Goal: Information Seeking & Learning: Learn about a topic

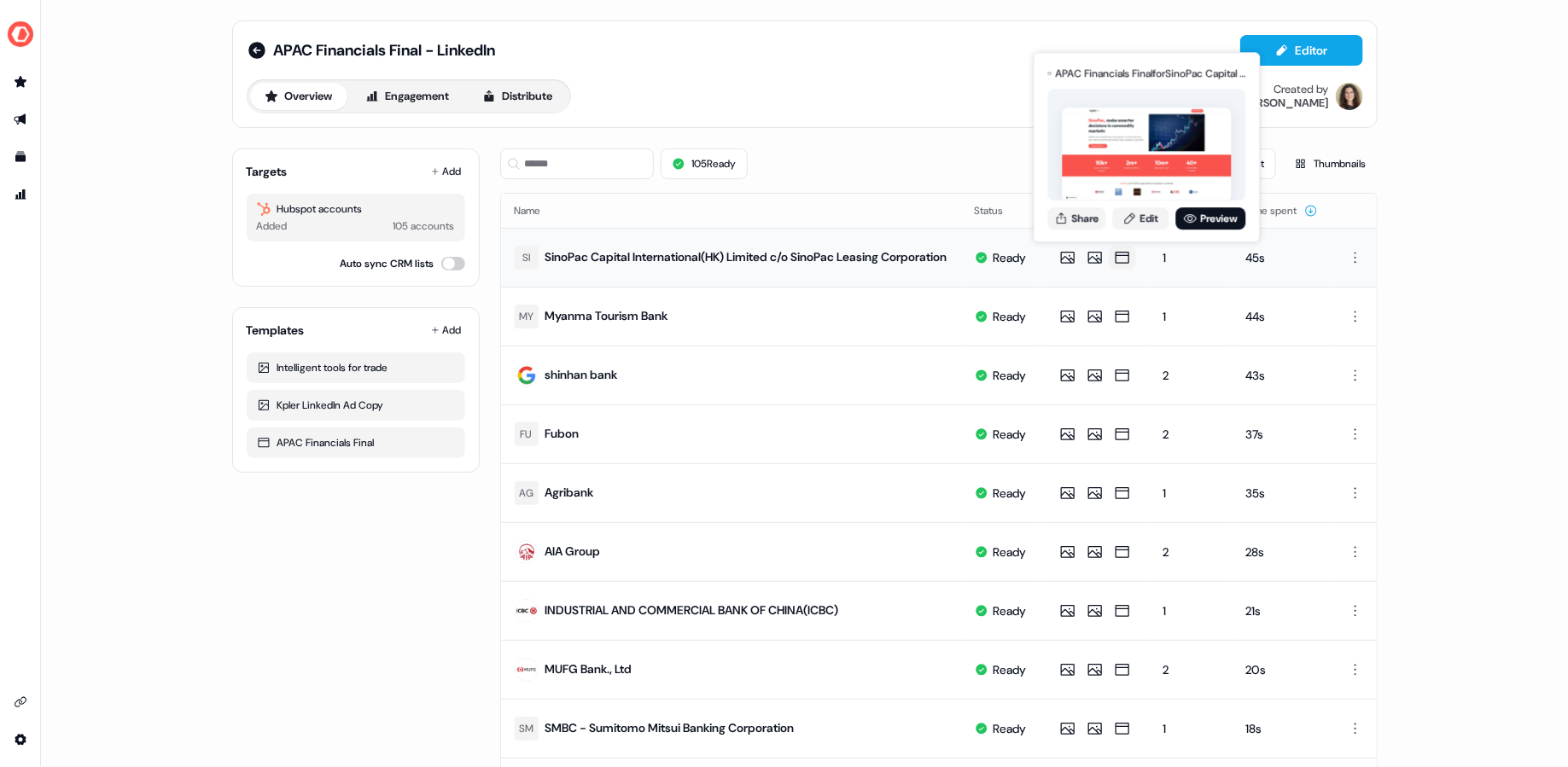
click at [1204, 229] on div "APAC Financials Final for SinoPac Capital International(HK) Limited c/o SinoPac…" at bounding box center [1146, 147] width 205 height 178
click at [1201, 221] on link "Preview" at bounding box center [1211, 218] width 70 height 22
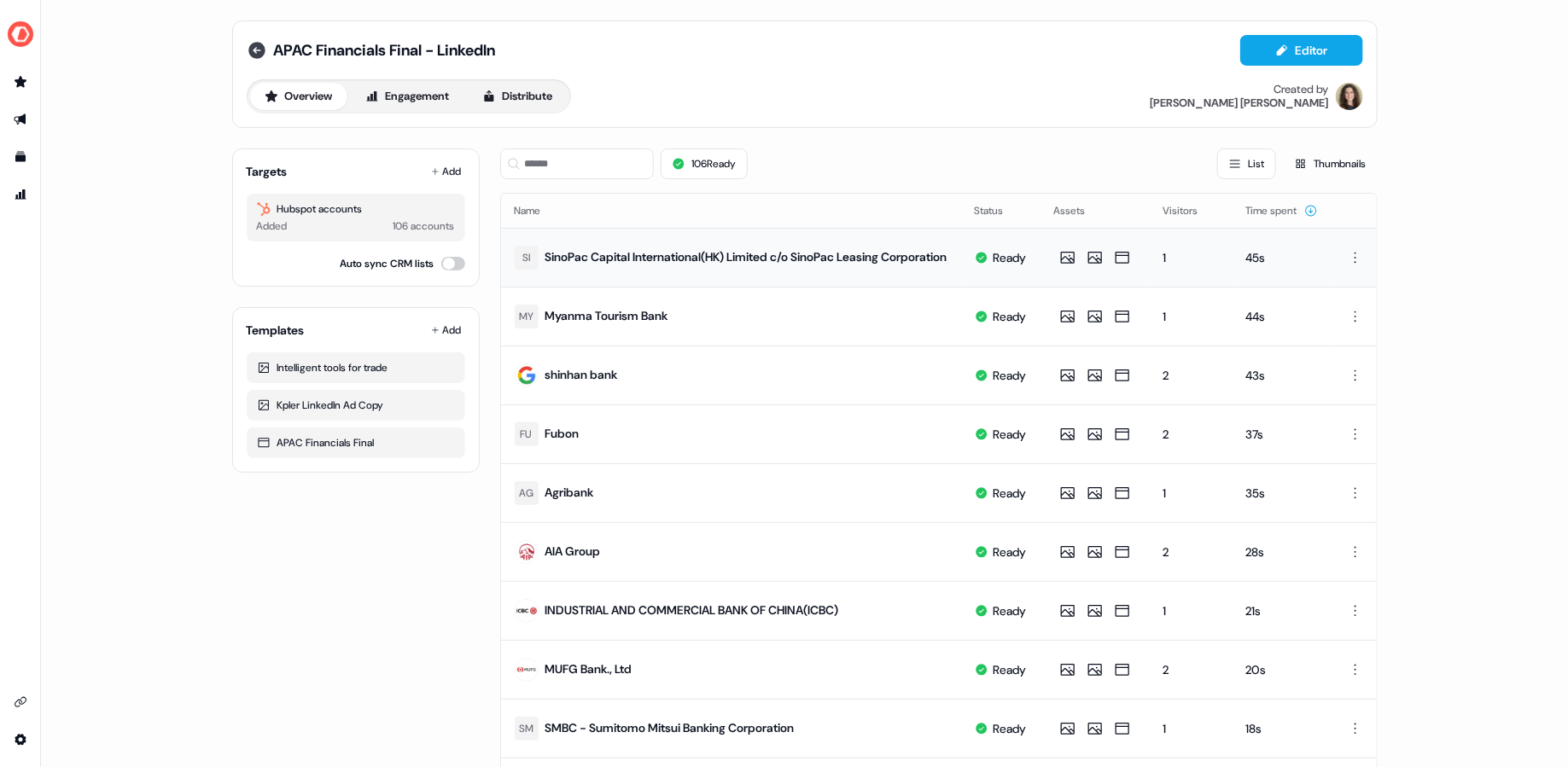
click at [255, 48] on icon at bounding box center [257, 50] width 17 height 17
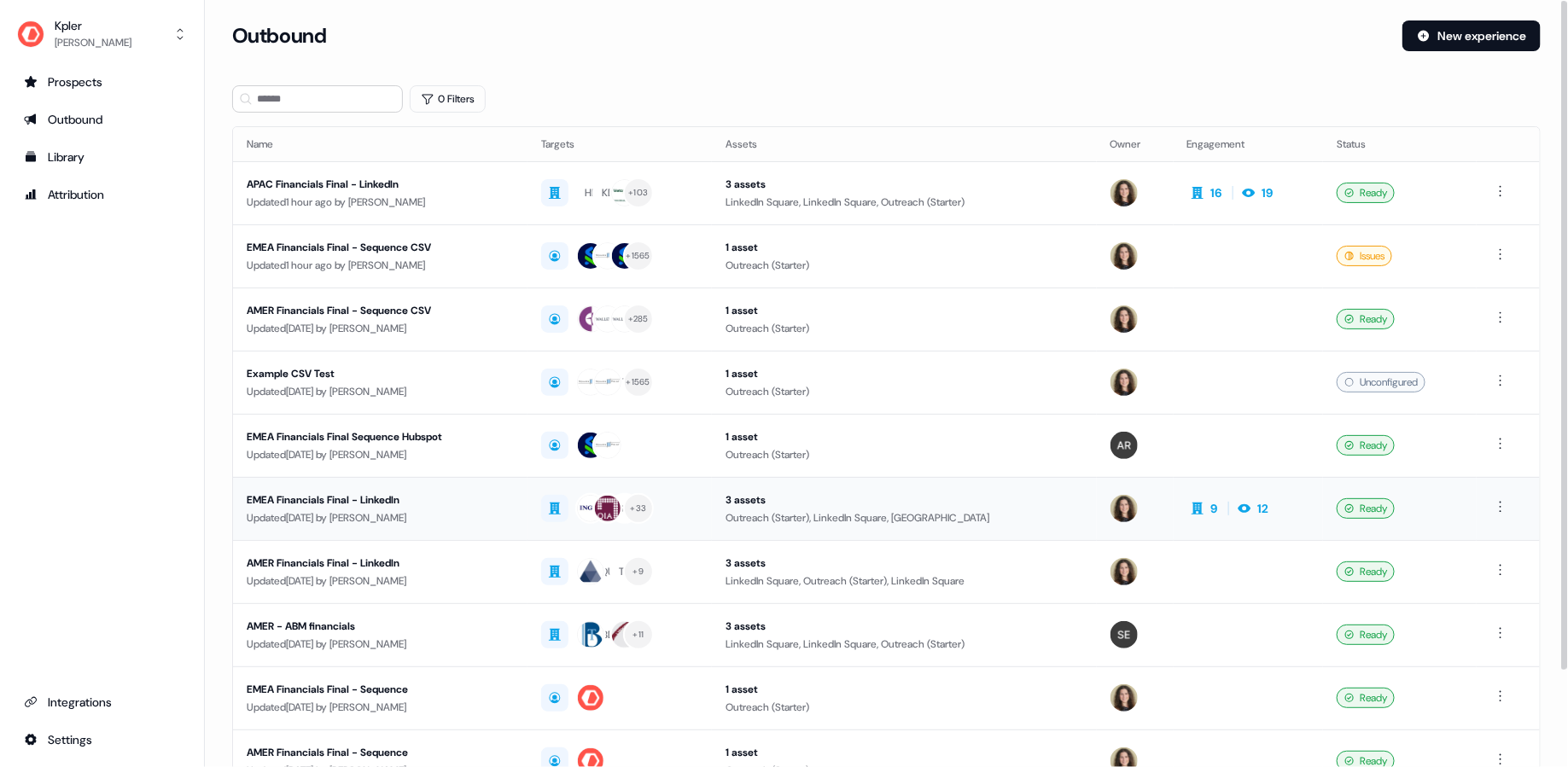
click at [503, 509] on div "Updated 6 days ago by Aleksandra Rakowska" at bounding box center [380, 518] width 267 height 17
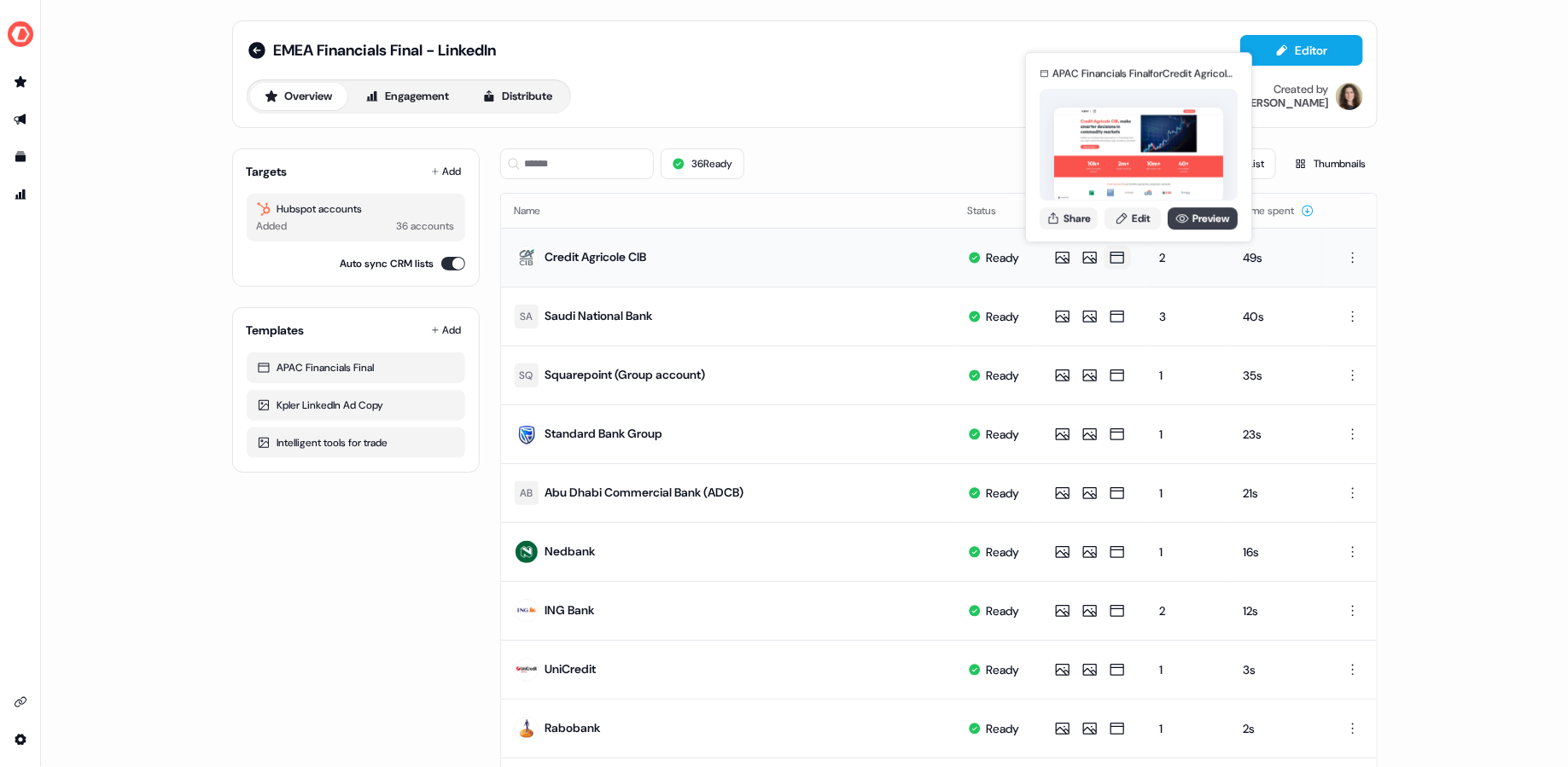
click at [1190, 225] on link "Preview" at bounding box center [1202, 218] width 70 height 22
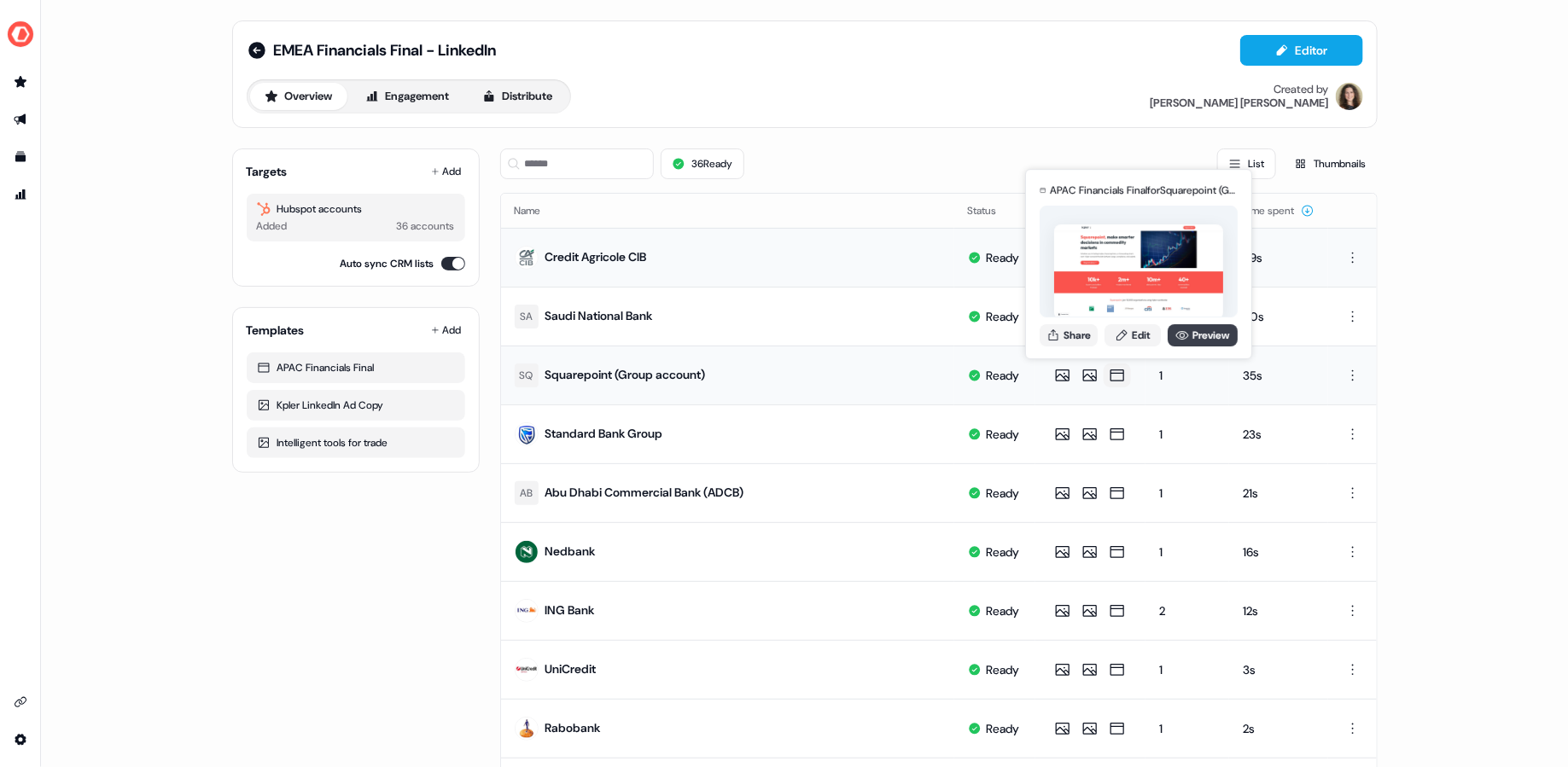
click at [1198, 330] on link "Preview" at bounding box center [1202, 335] width 70 height 22
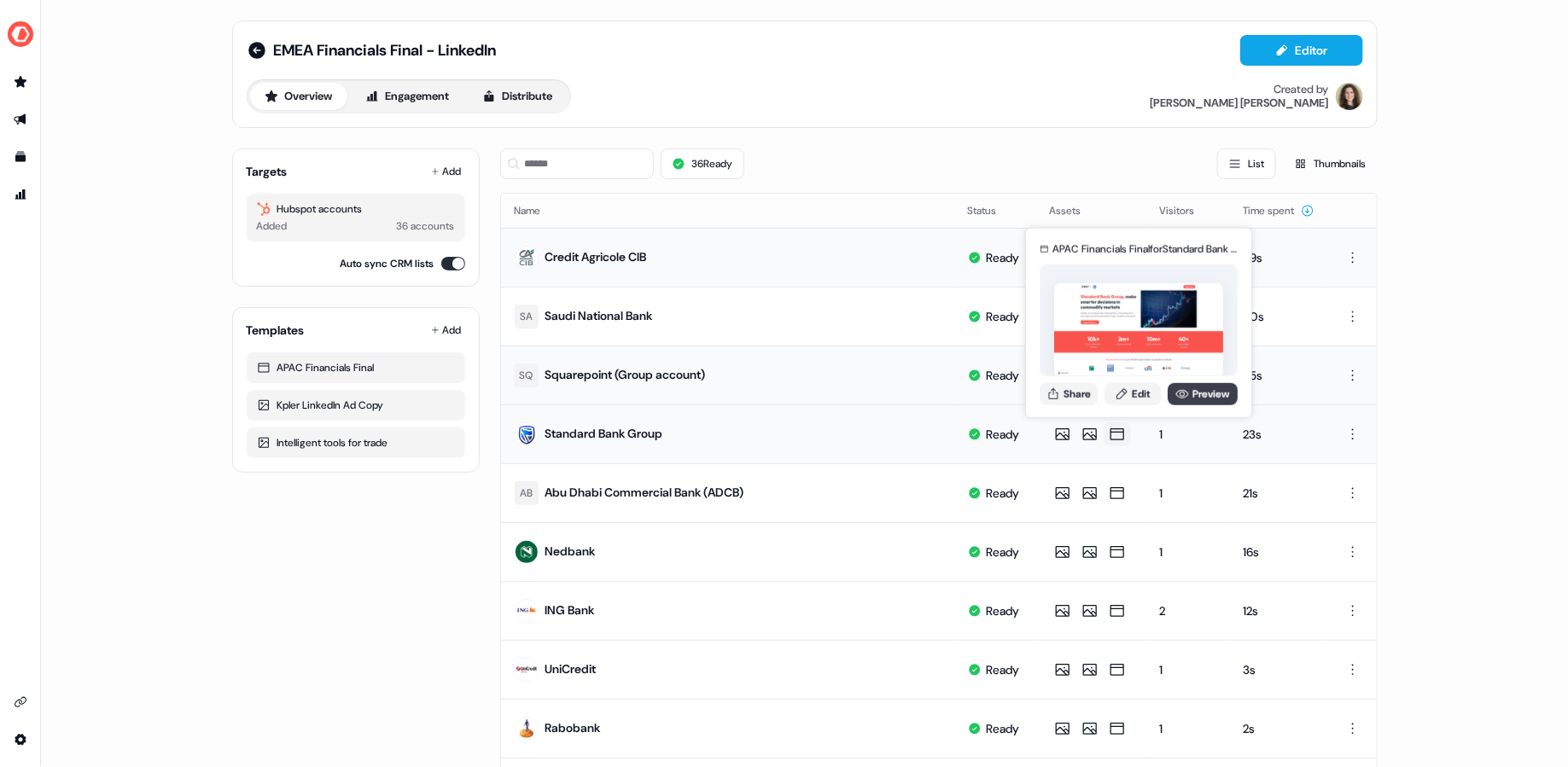
click at [1198, 395] on link "Preview" at bounding box center [1202, 393] width 70 height 22
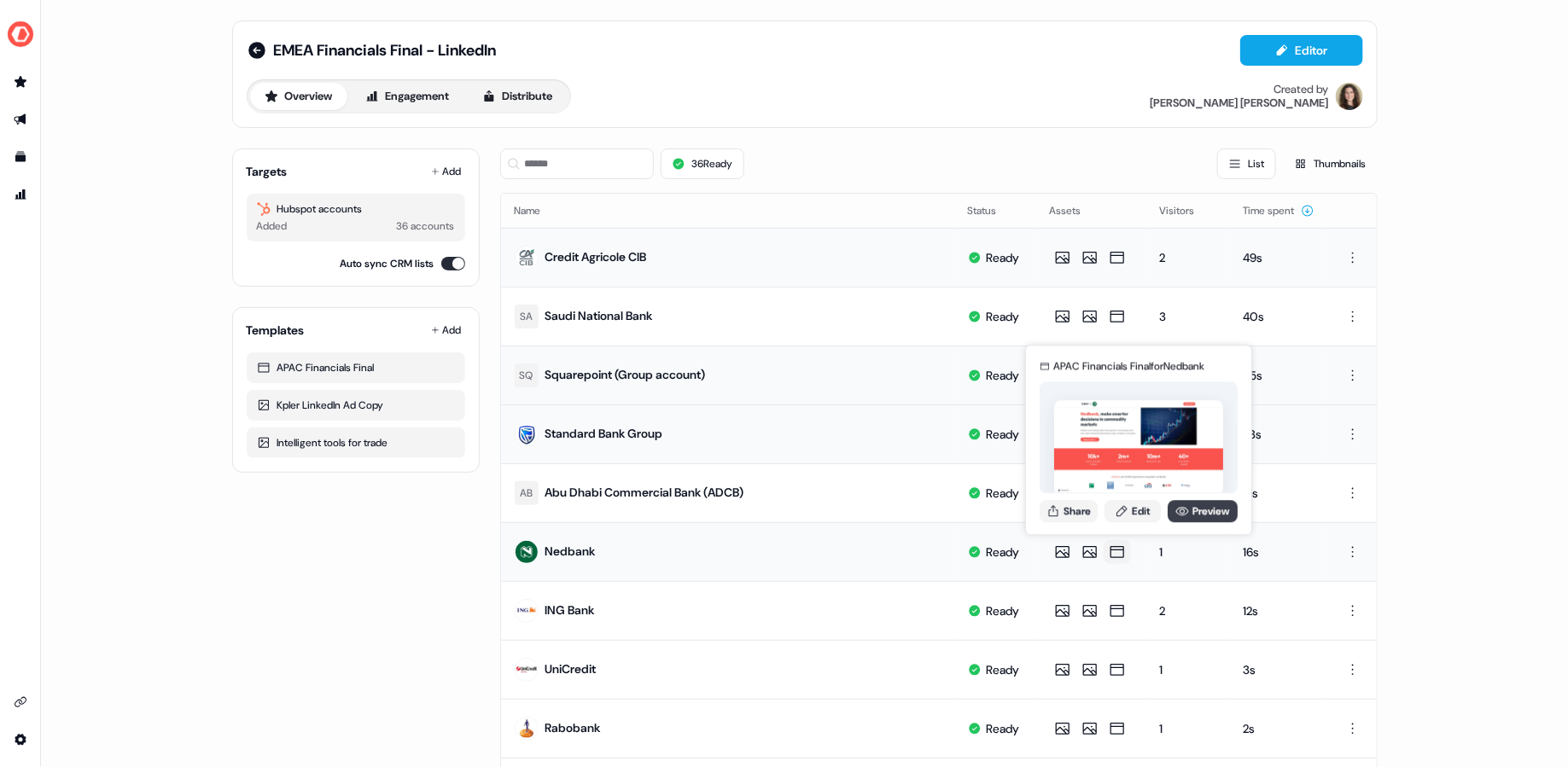
click at [1191, 514] on link "Preview" at bounding box center [1202, 510] width 70 height 22
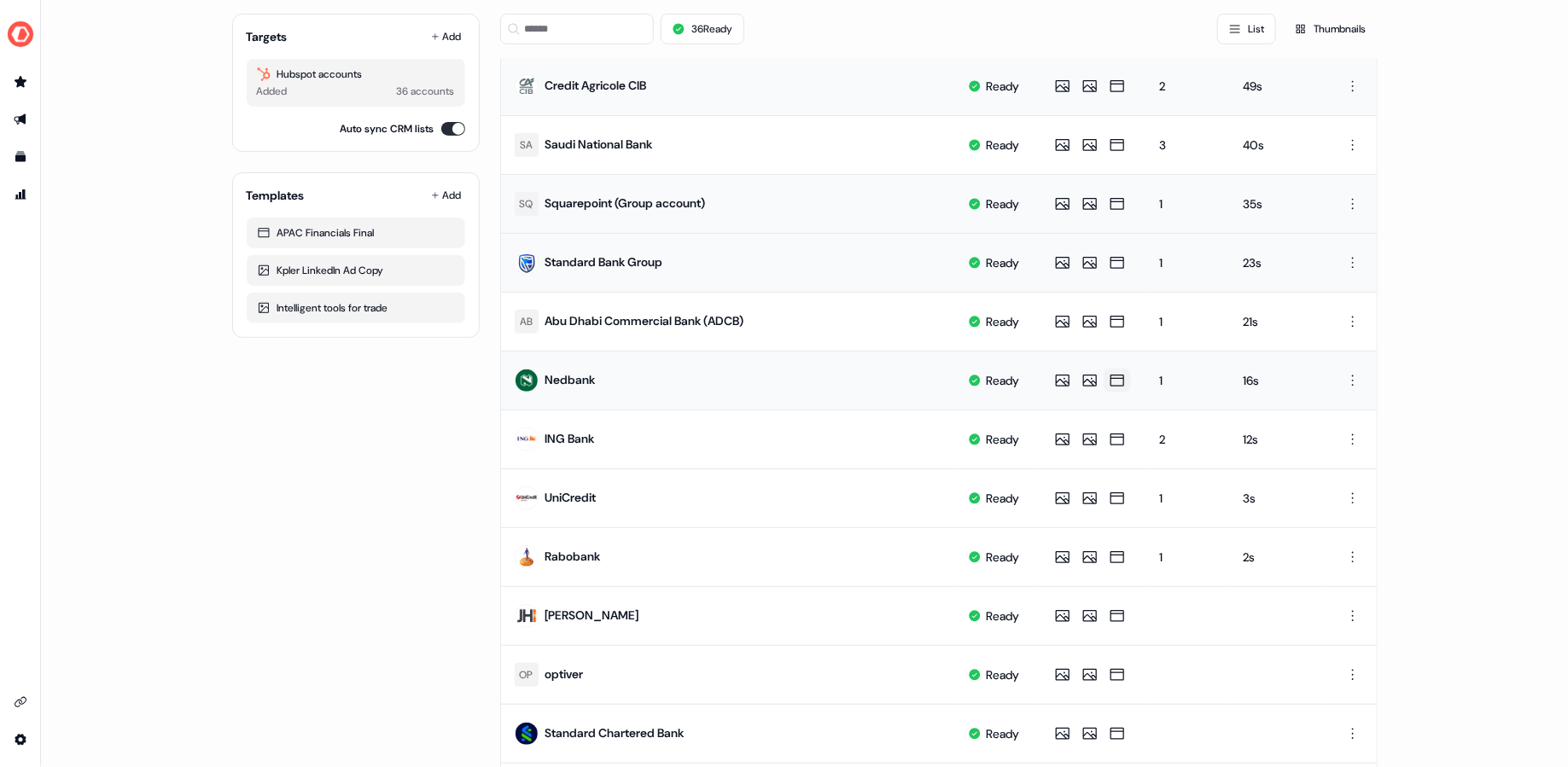
scroll to position [441, 0]
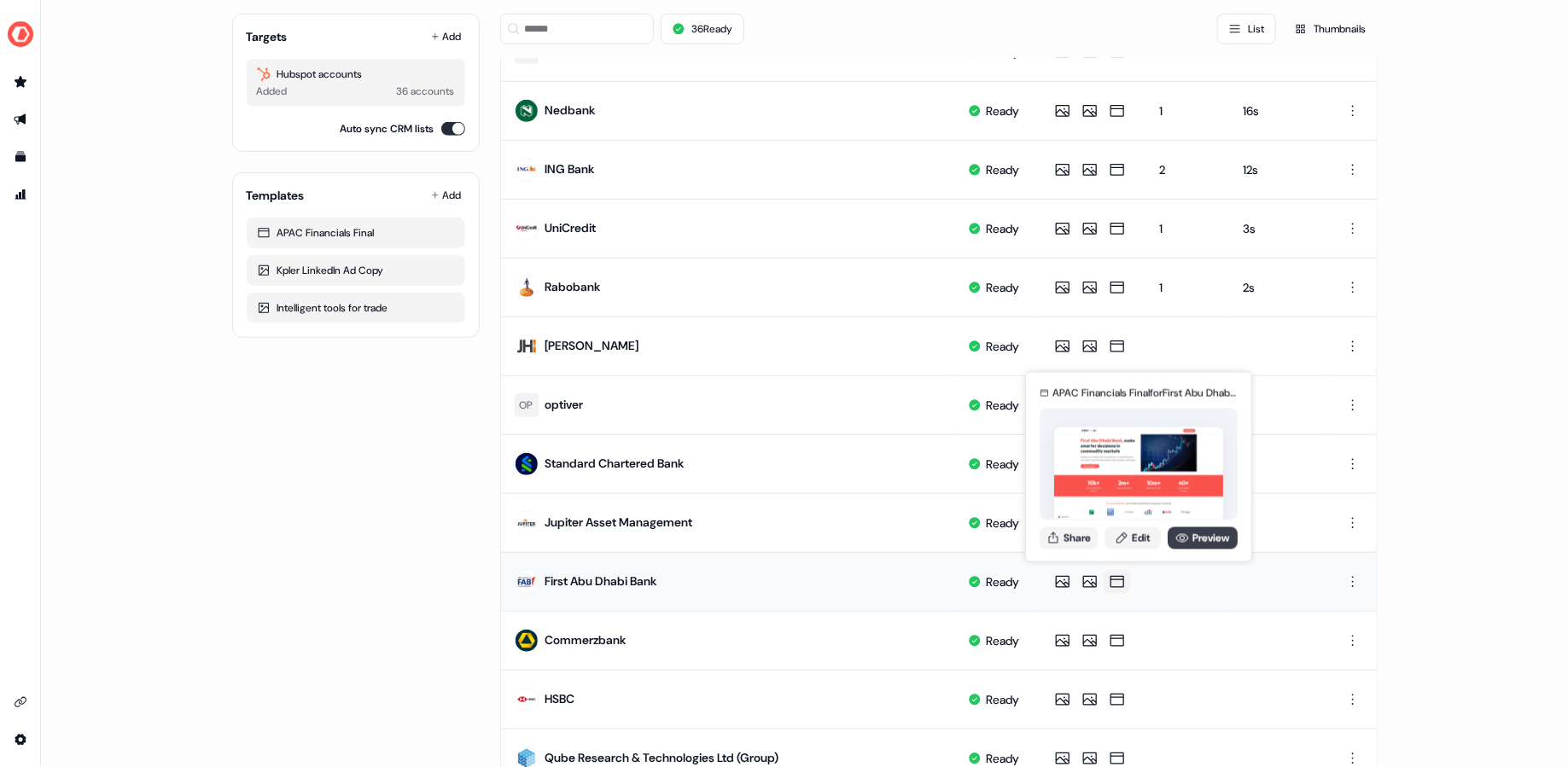
click at [1211, 541] on link "Preview" at bounding box center [1202, 537] width 70 height 22
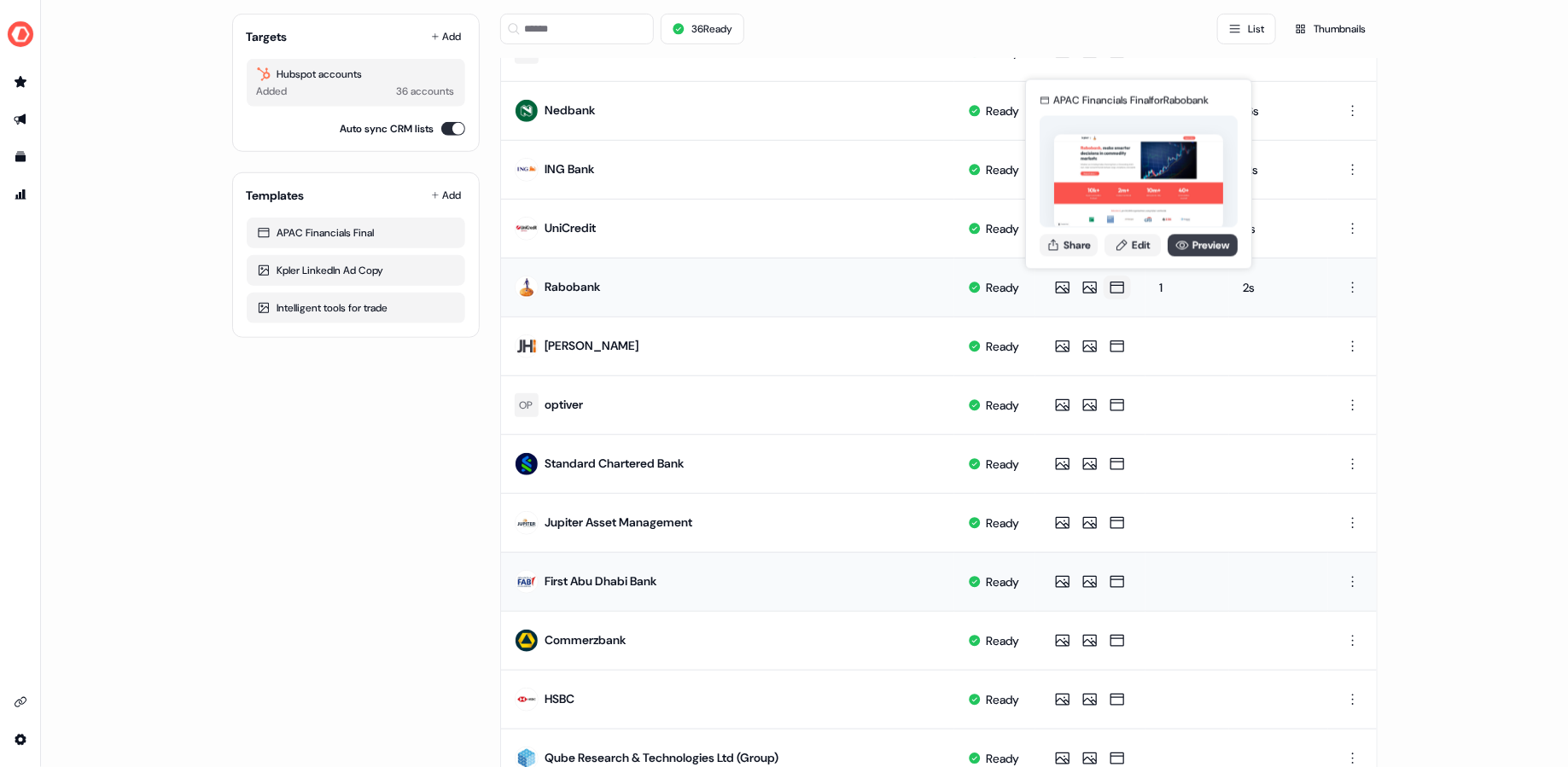
click at [1188, 247] on link "Preview" at bounding box center [1202, 244] width 70 height 22
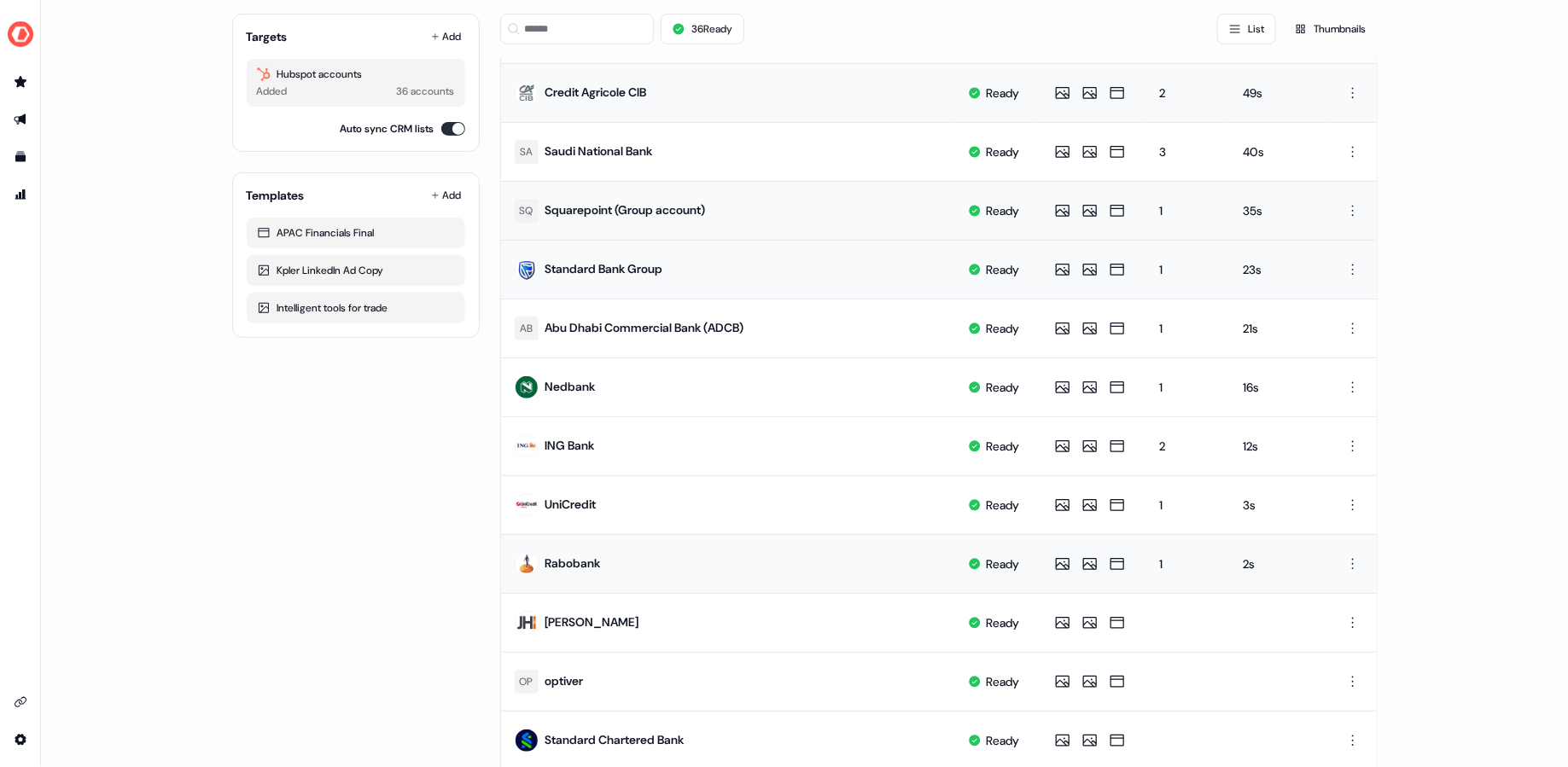
scroll to position [135, 0]
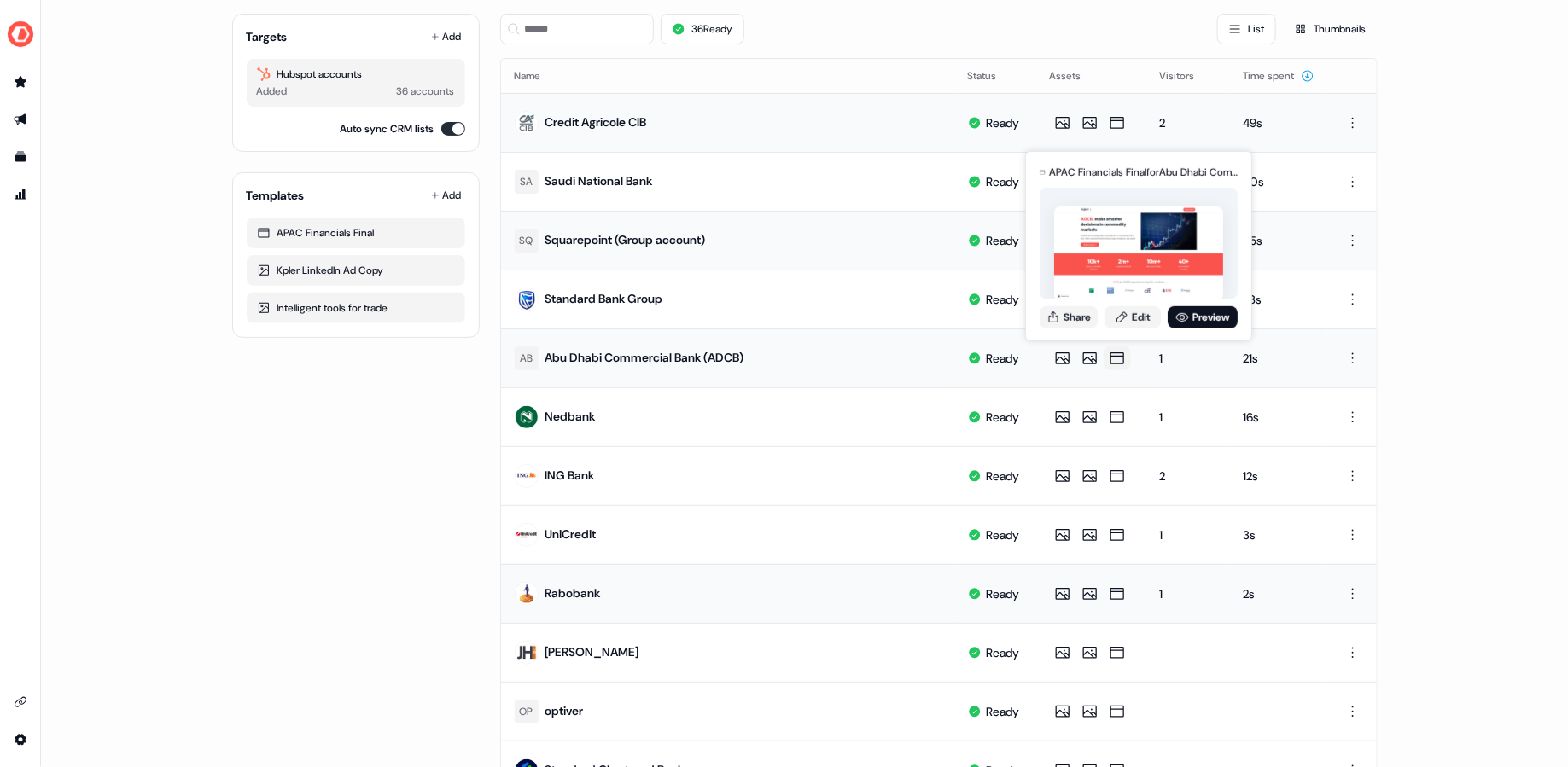
click at [1127, 357] on icon at bounding box center [1116, 359] width 20 height 17
click at [1184, 316] on link "Preview" at bounding box center [1202, 316] width 70 height 22
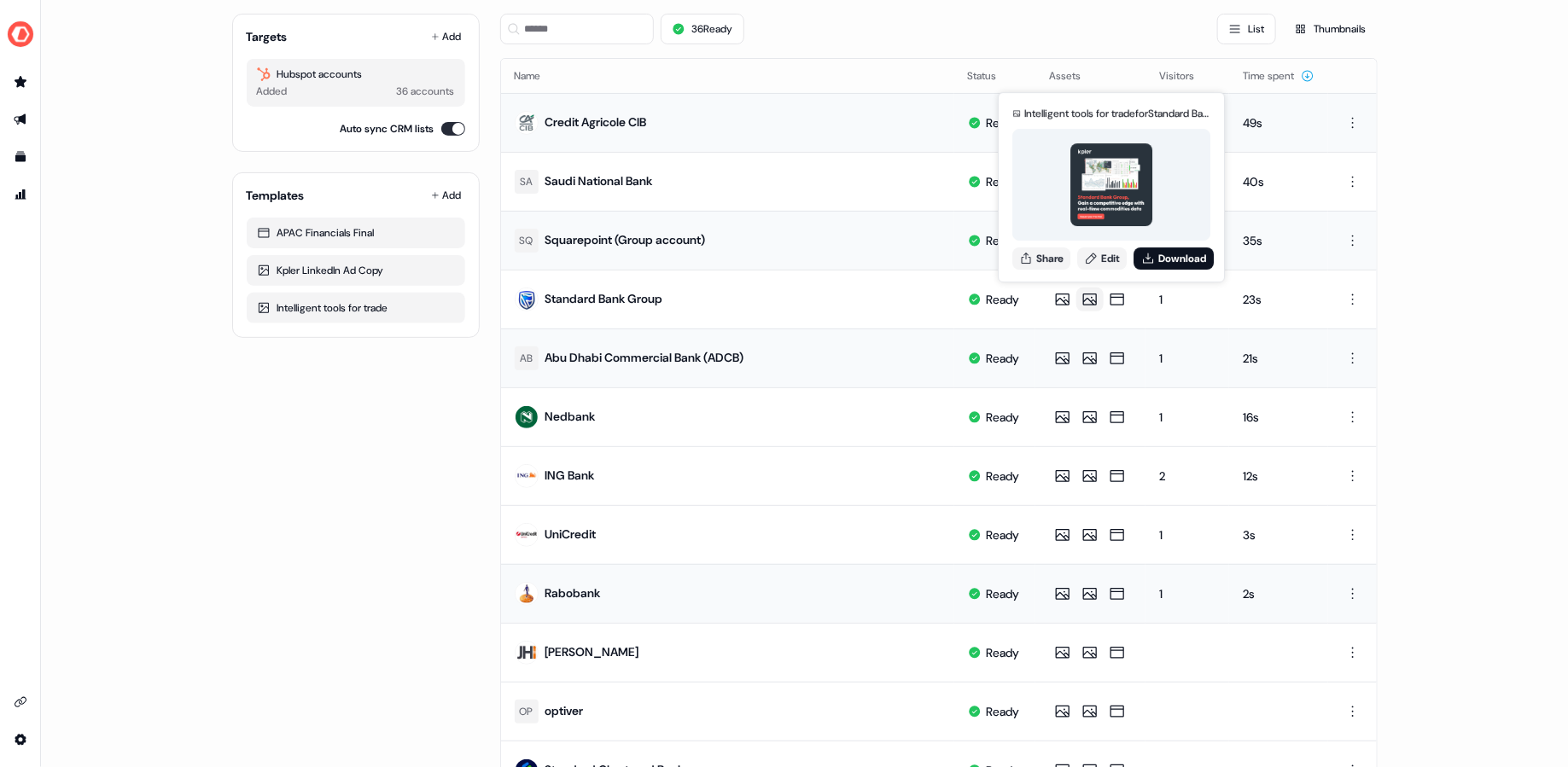
click at [1106, 211] on img at bounding box center [1112, 185] width 83 height 83
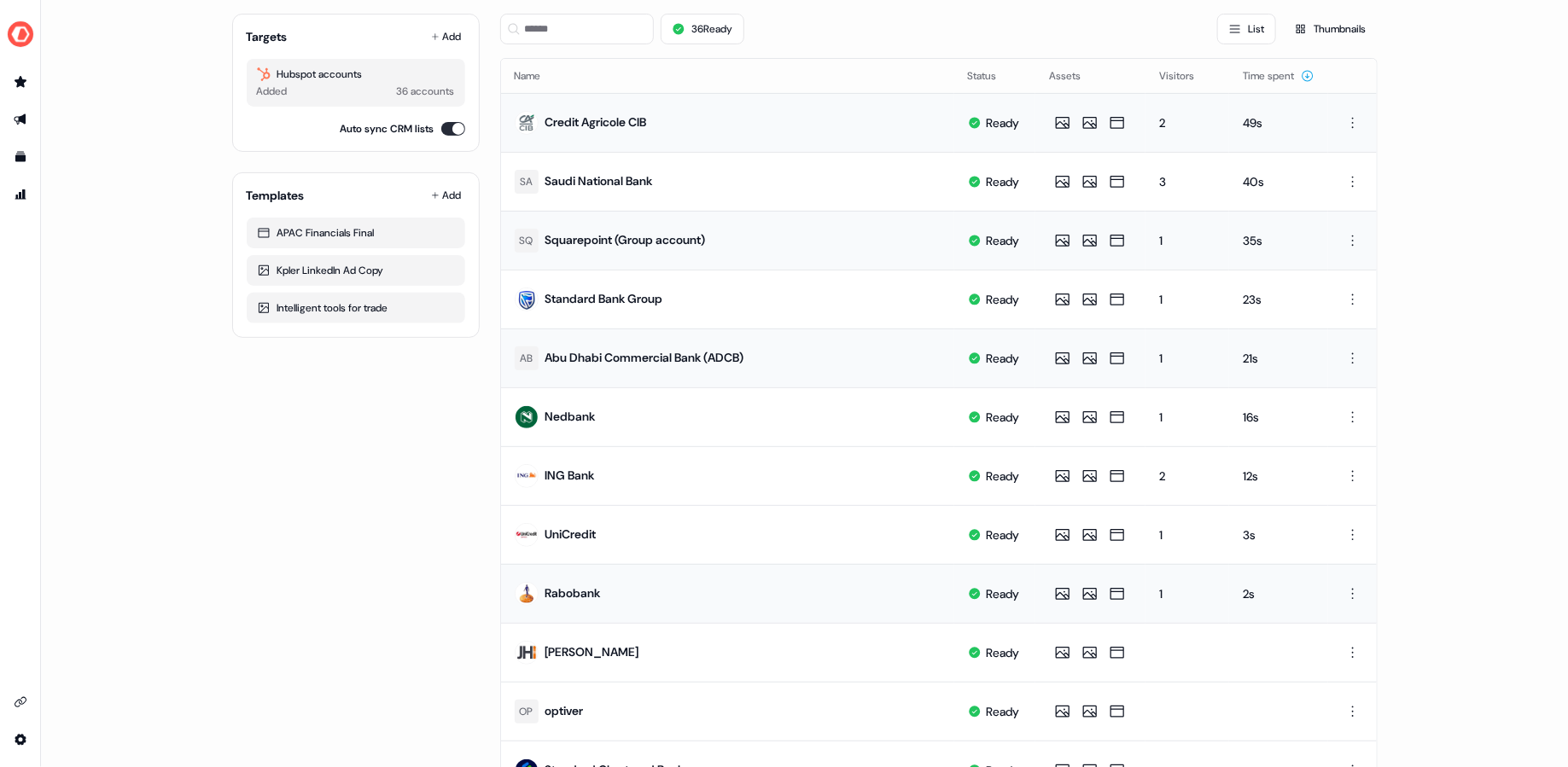
scroll to position [0, 0]
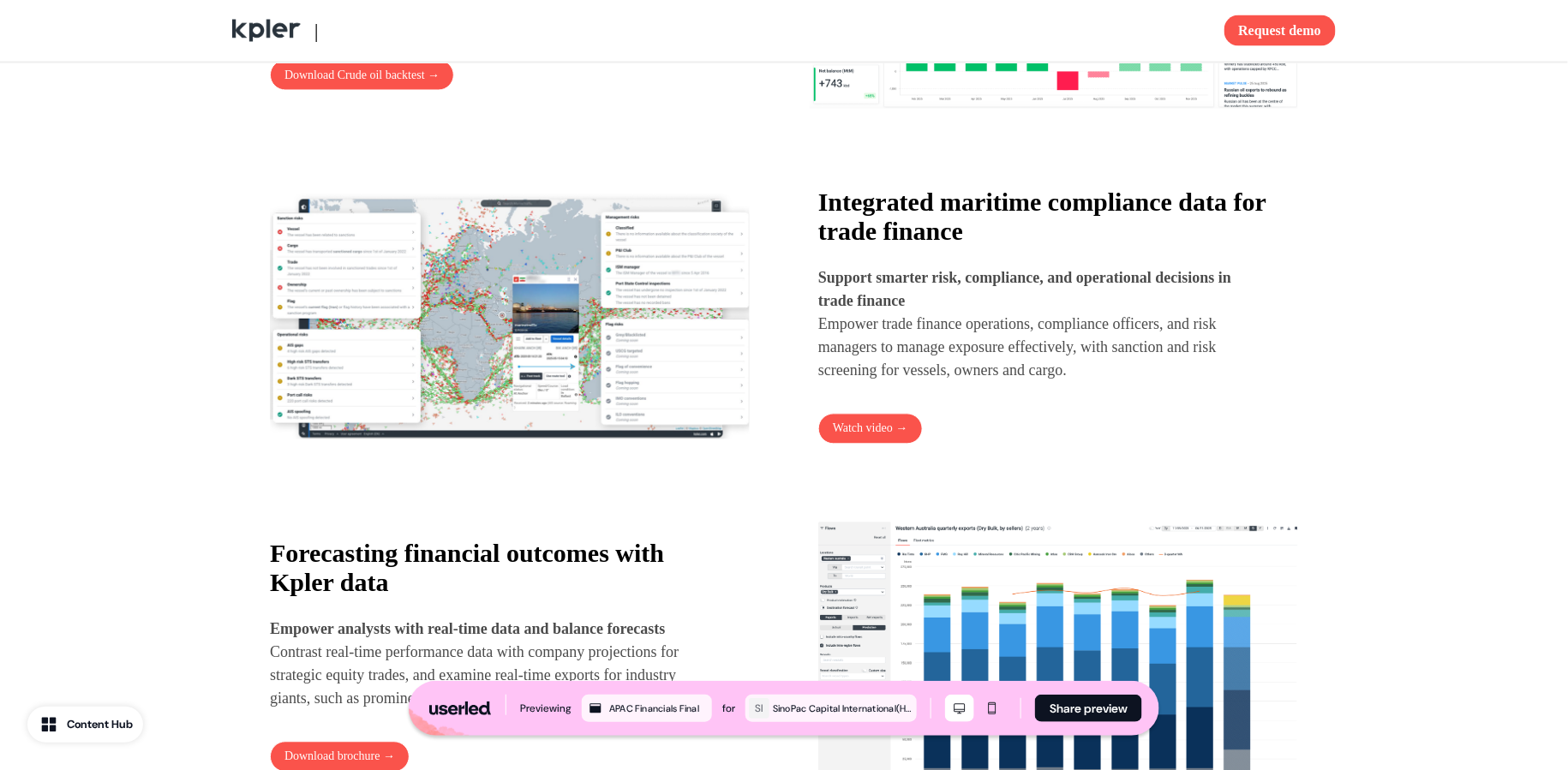
scroll to position [815, 0]
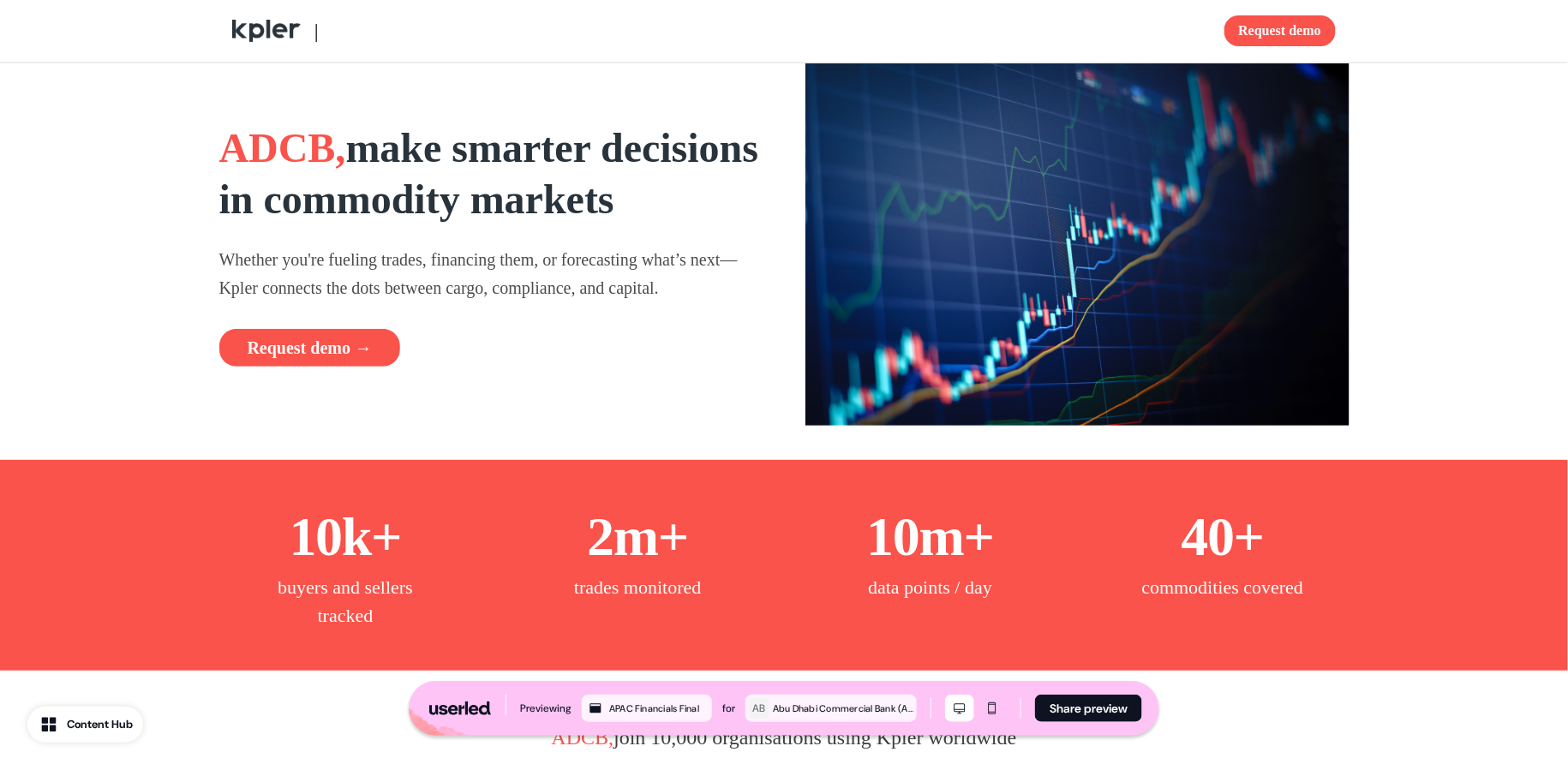
drag, startPoint x: 329, startPoint y: 36, endPoint x: 377, endPoint y: 36, distance: 48.0
click at [337, 36] on div "|" at bounding box center [505, 30] width 545 height 34
